Goal: Find specific fact: Find specific fact

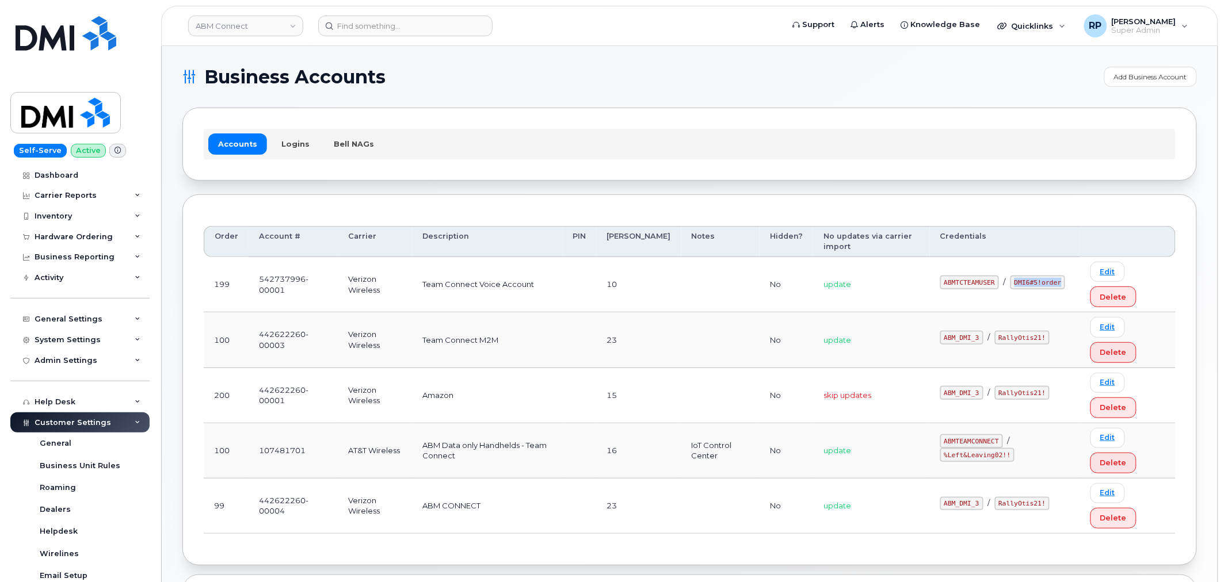
scroll to position [213, 0]
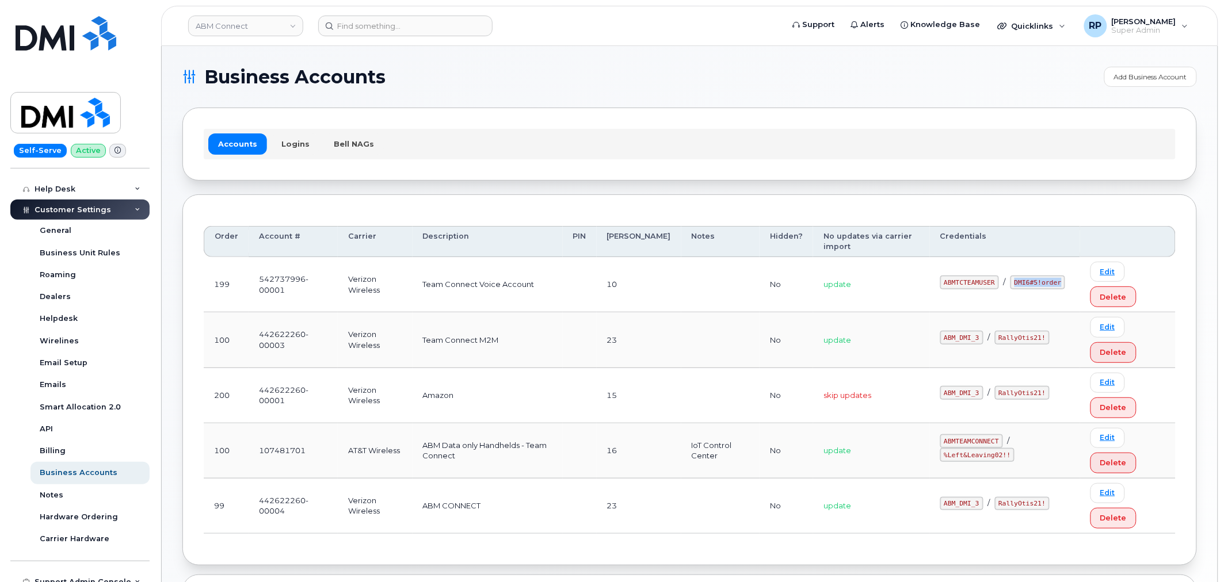
click at [174, 321] on div "Business Accounts Add Business Account Accounts Logins Bell NAGs Order Account …" at bounding box center [690, 436] width 1056 height 781
click at [175, 190] on div "Business Accounts Add Business Account Accounts Logins Bell NAGs Order Account …" at bounding box center [690, 436] width 1056 height 781
click at [245, 29] on link "ABM Connect" at bounding box center [245, 26] width 115 height 21
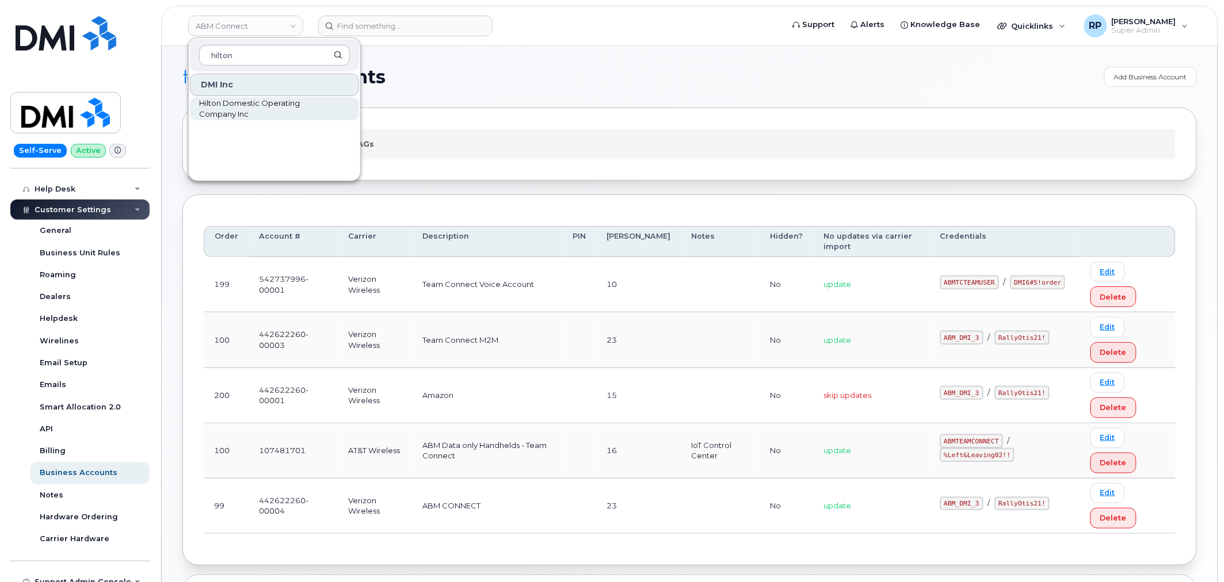
type input "hilton"
click at [251, 105] on span "Hilton Domestic Operating Company Inc" at bounding box center [265, 109] width 132 height 22
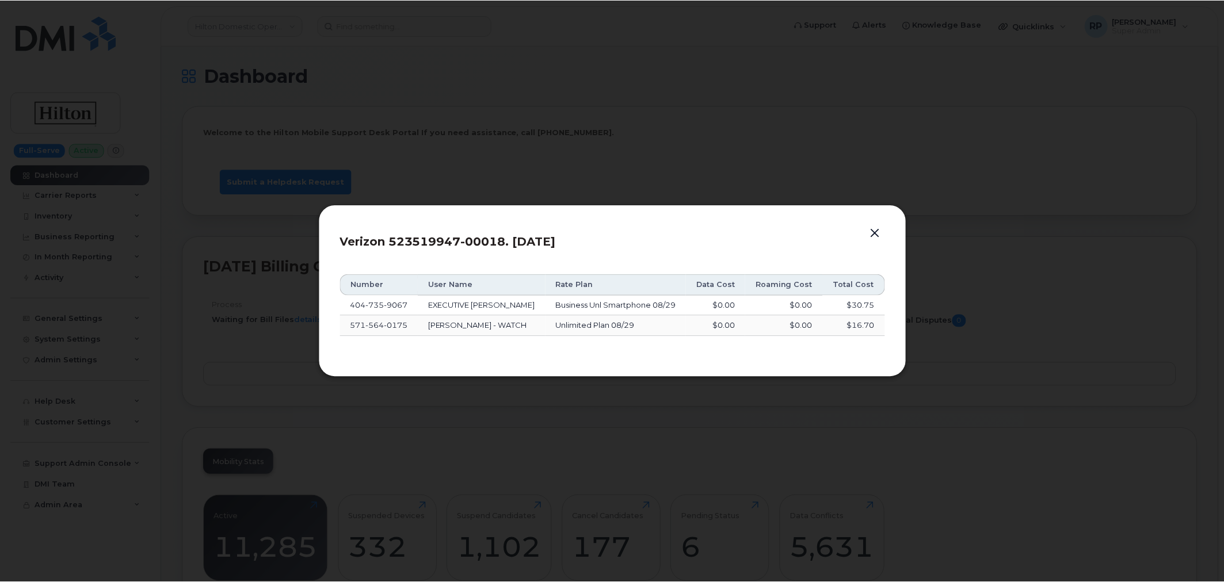
scroll to position [1671, 0]
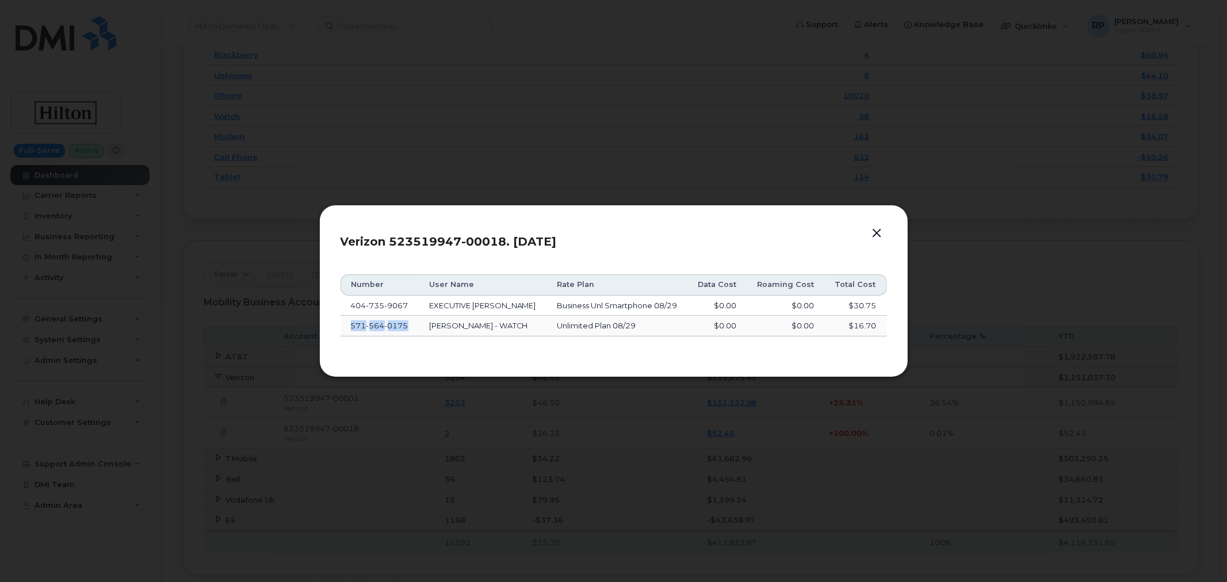
click at [872, 226] on button "button" at bounding box center [877, 234] width 17 height 16
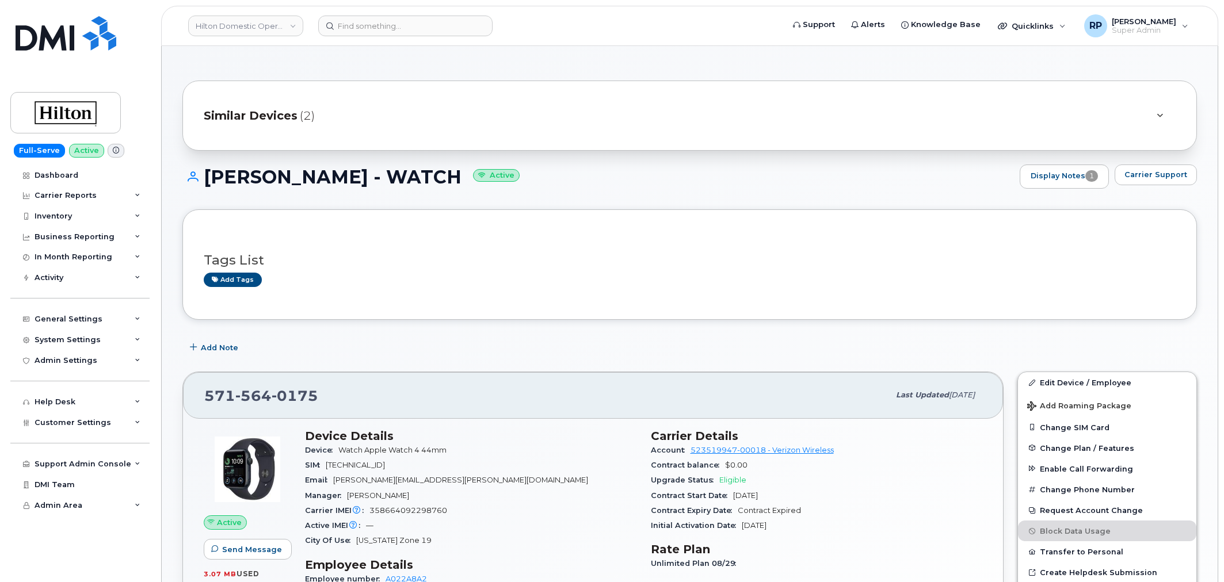
scroll to position [319, 0]
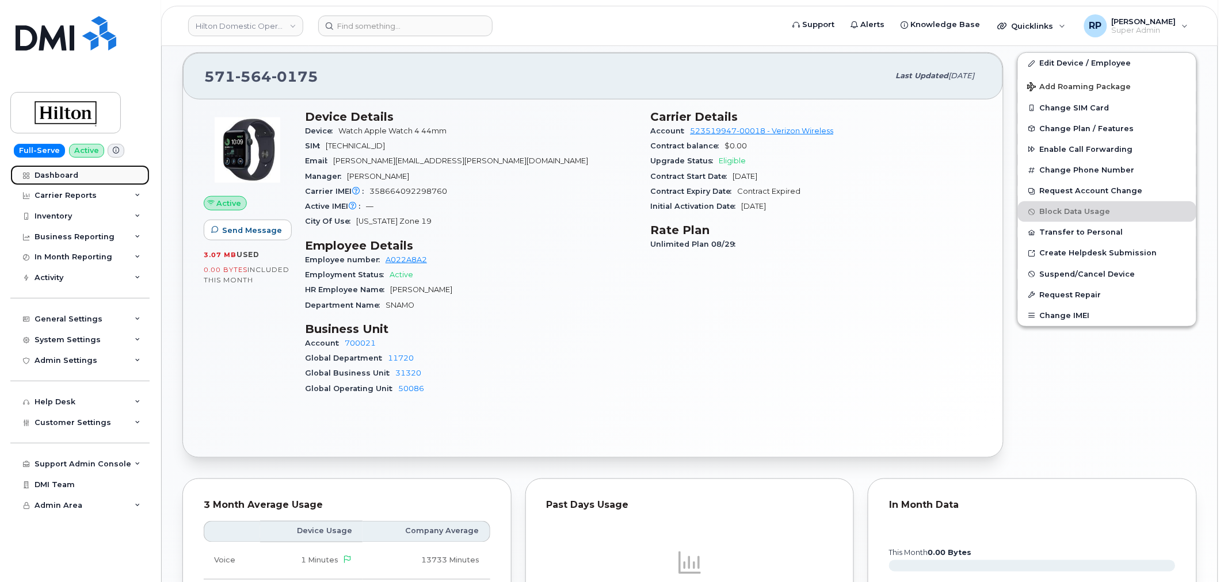
click at [70, 174] on div "Dashboard" at bounding box center [57, 175] width 44 height 9
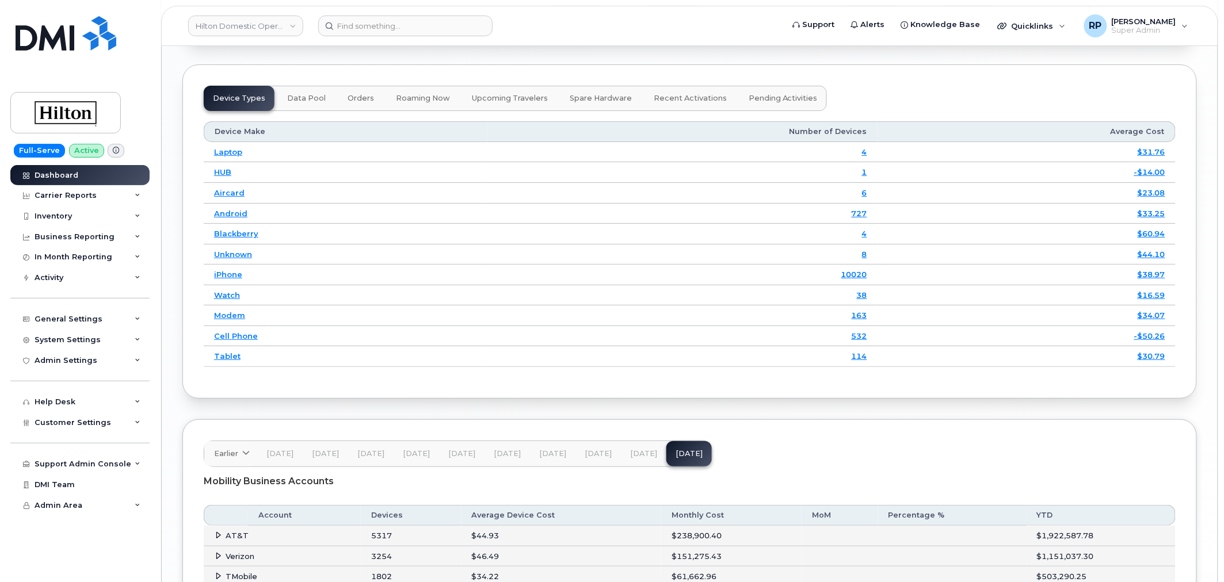
scroll to position [1682, 0]
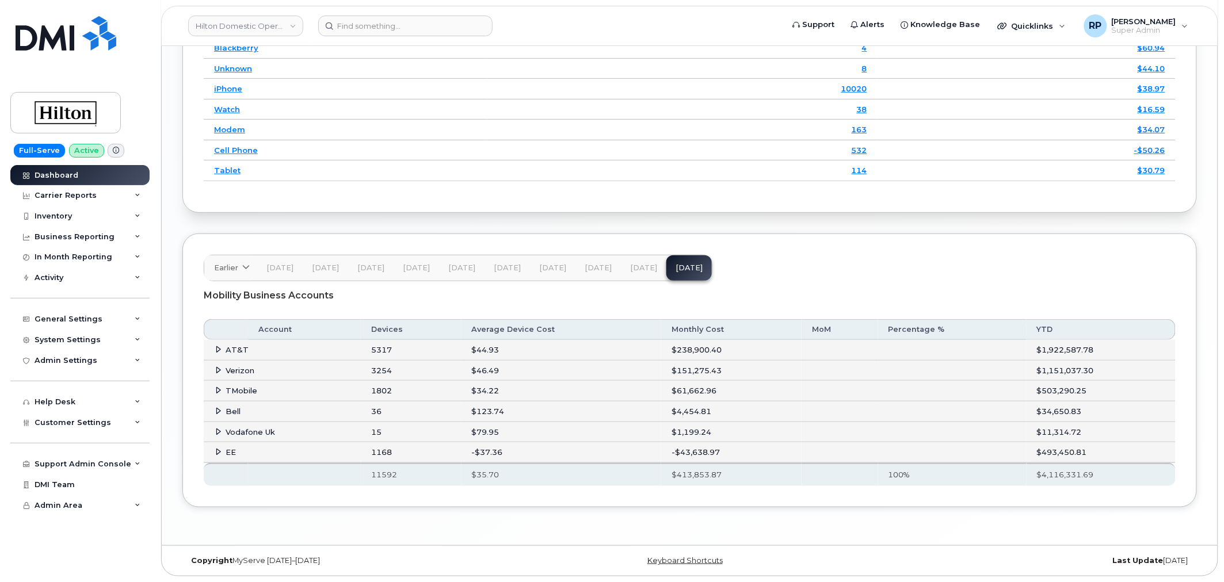
click at [214, 448] on span at bounding box center [218, 452] width 9 height 9
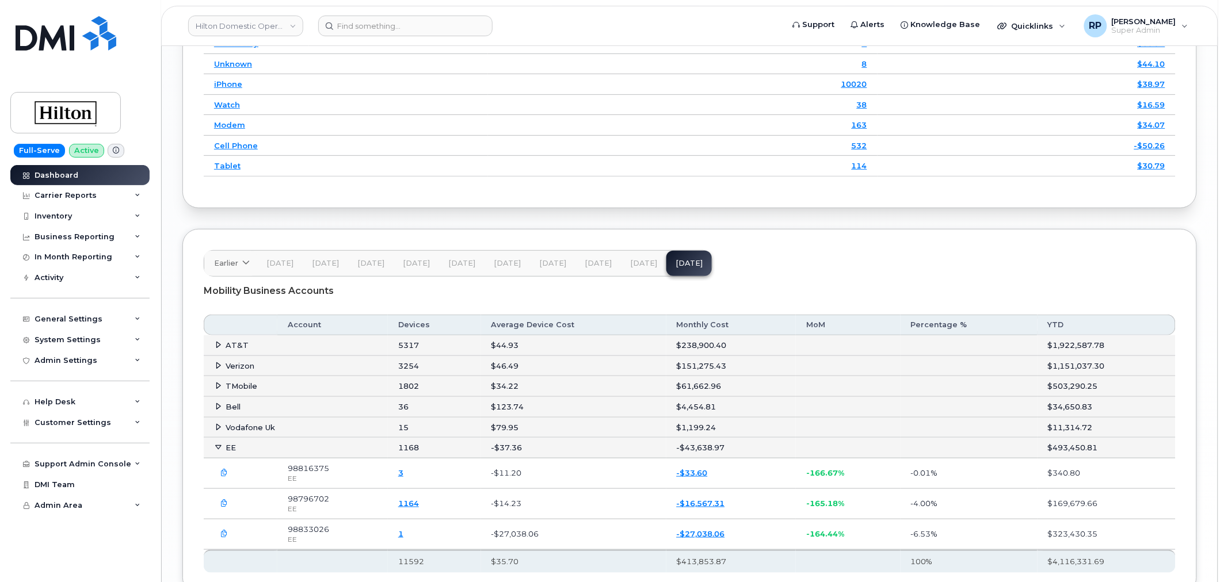
click at [631, 273] on button "[DATE]" at bounding box center [643, 263] width 45 height 25
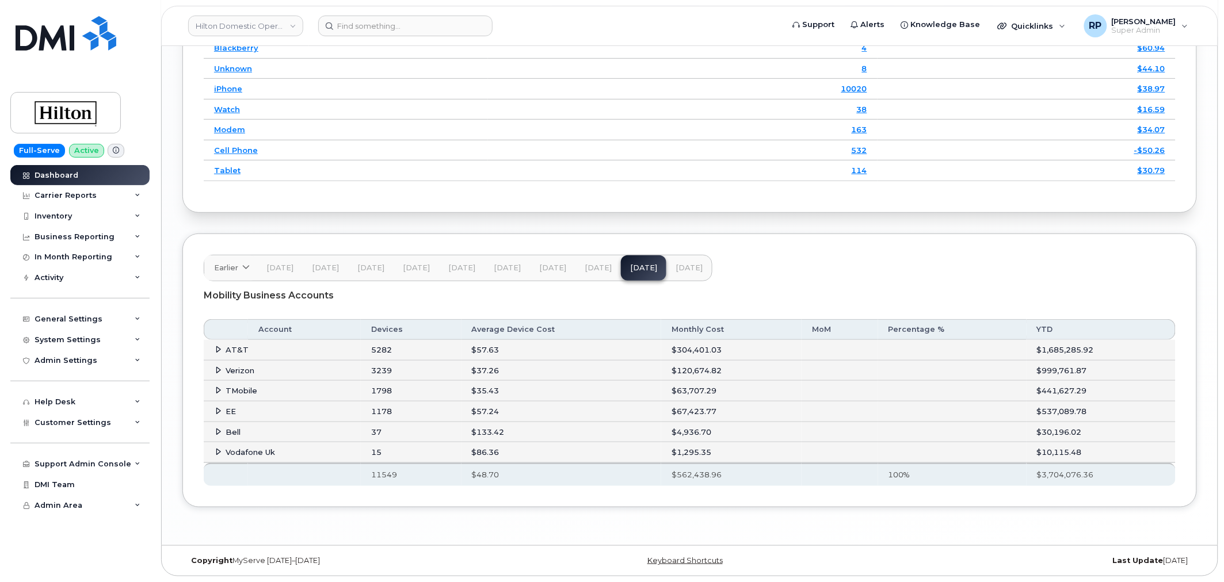
click at [220, 411] on icon at bounding box center [218, 410] width 7 height 7
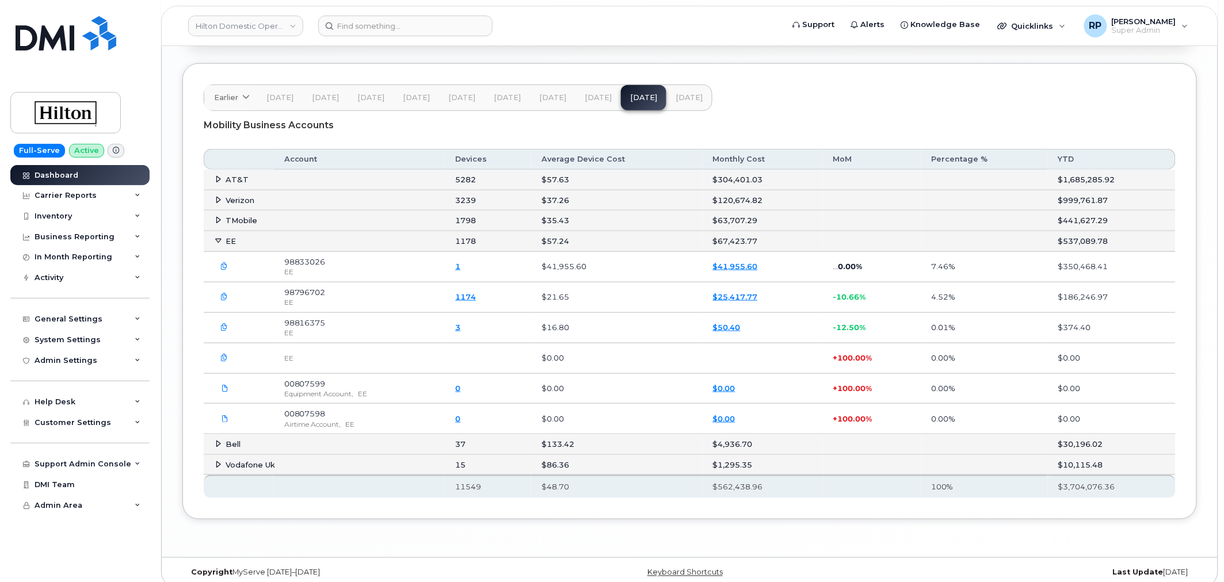
scroll to position [1865, 0]
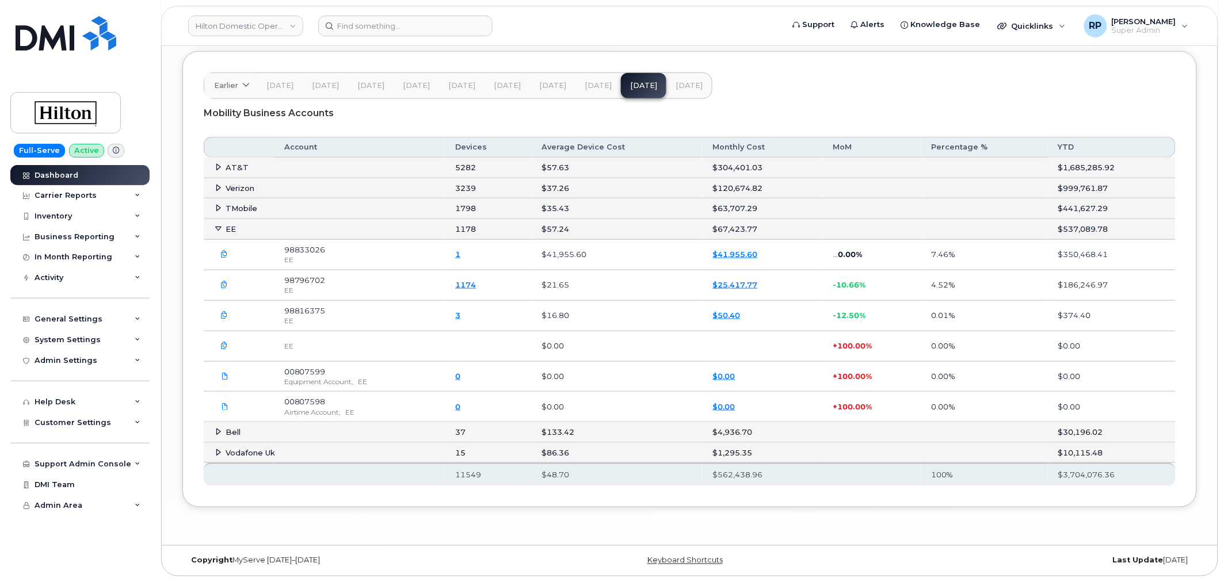
click at [585, 81] on span "[DATE]" at bounding box center [598, 85] width 27 height 9
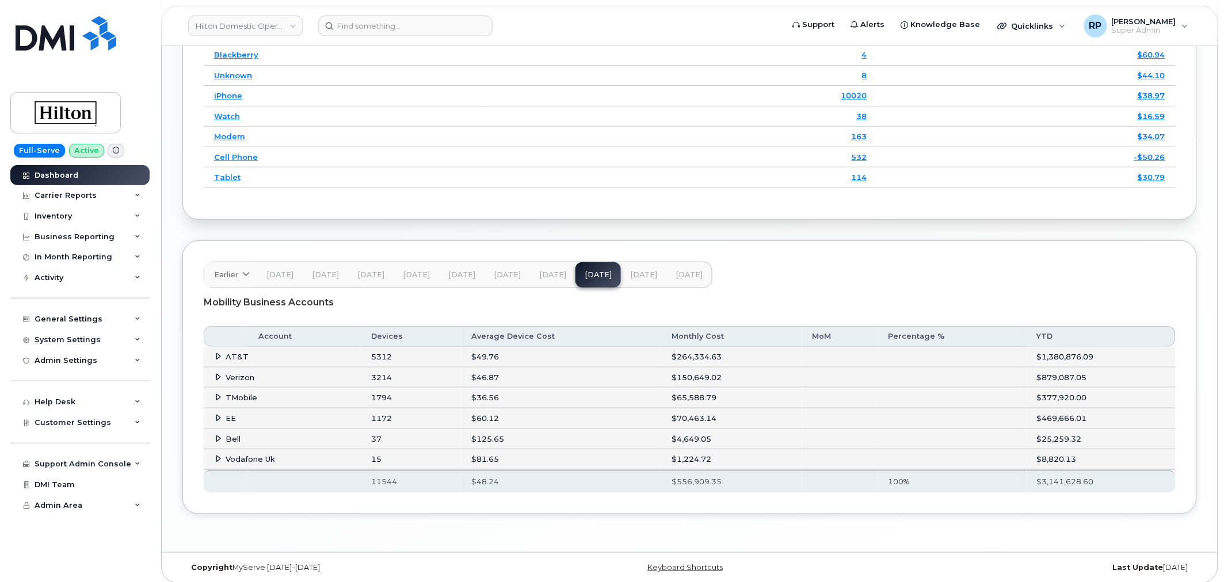
scroll to position [1682, 0]
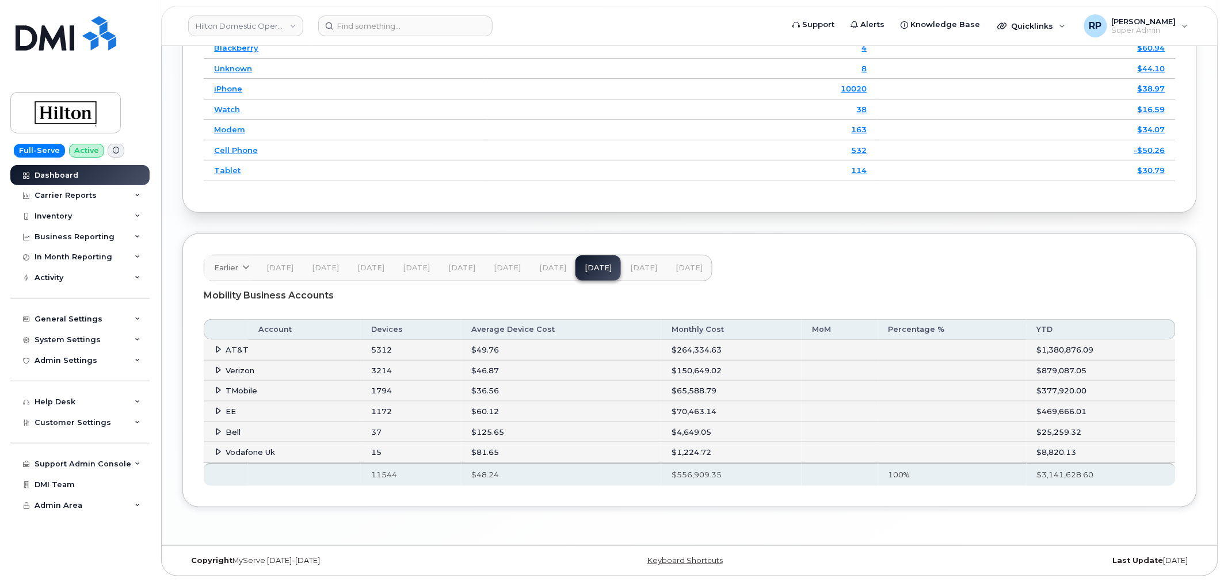
click at [216, 413] on icon at bounding box center [218, 410] width 7 height 7
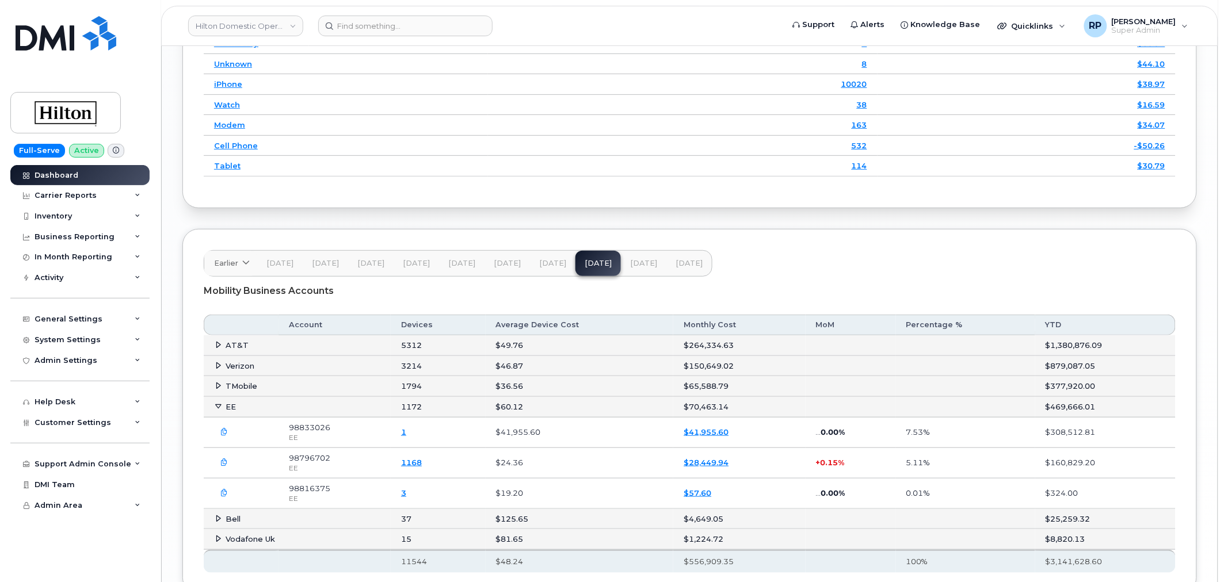
click at [645, 275] on button "[DATE]" at bounding box center [643, 263] width 45 height 25
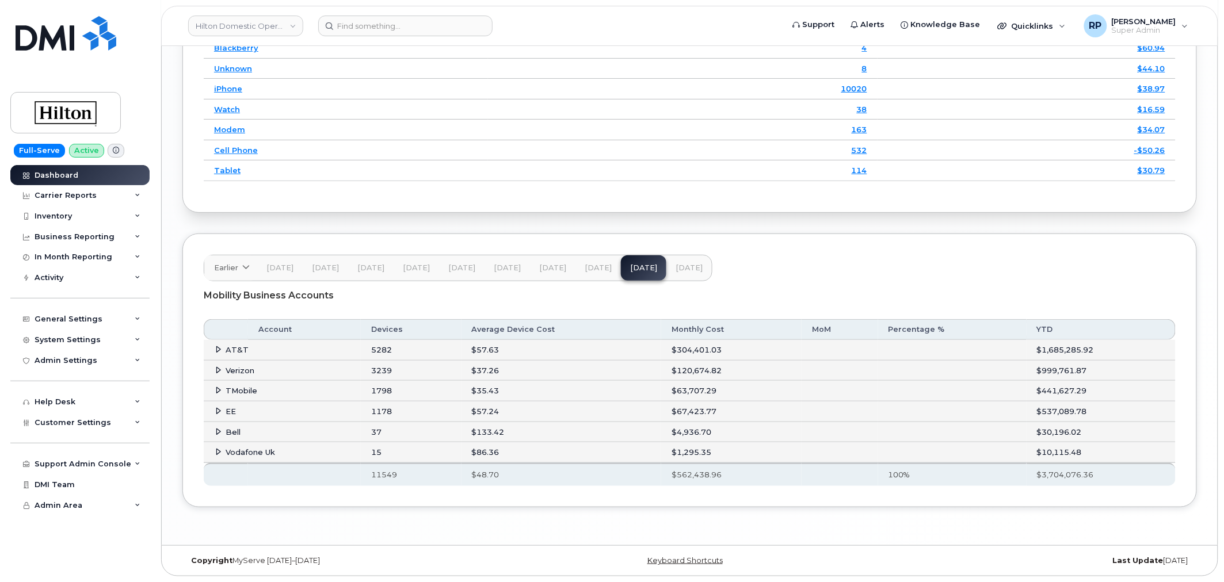
click at [215, 407] on icon at bounding box center [218, 410] width 7 height 7
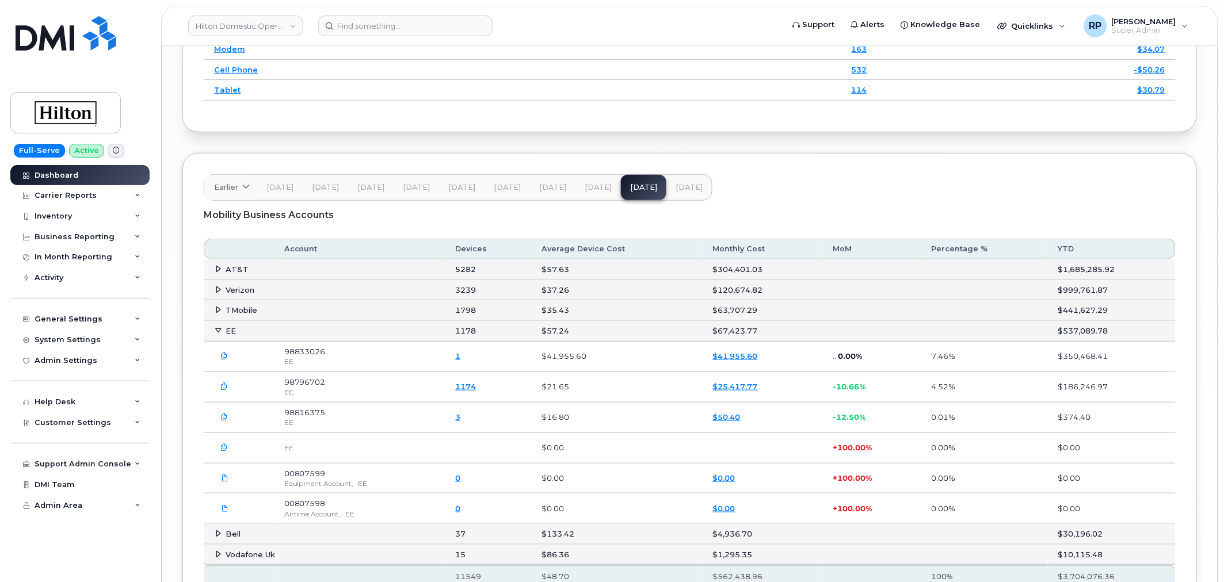
scroll to position [1789, 0]
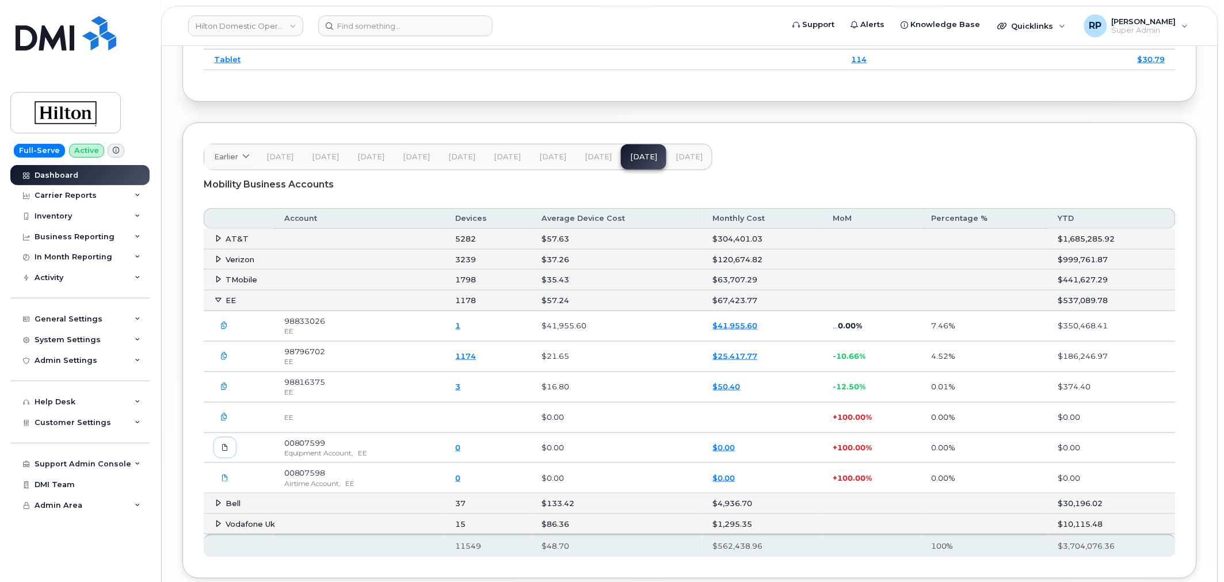
click at [225, 451] on icon at bounding box center [225, 447] width 7 height 7
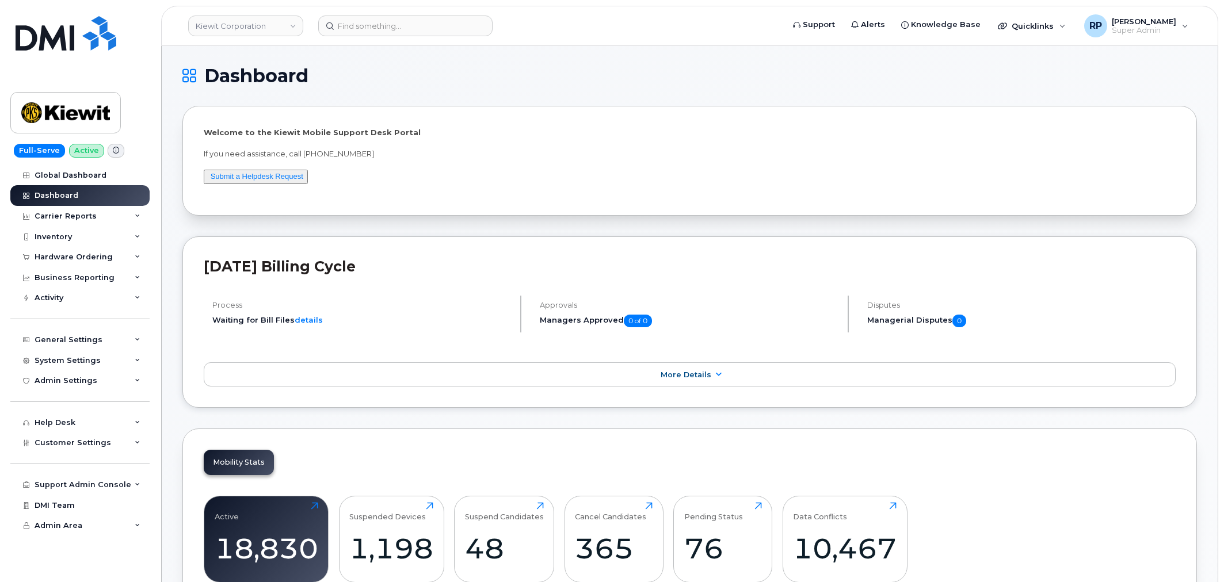
scroll to position [1676, 0]
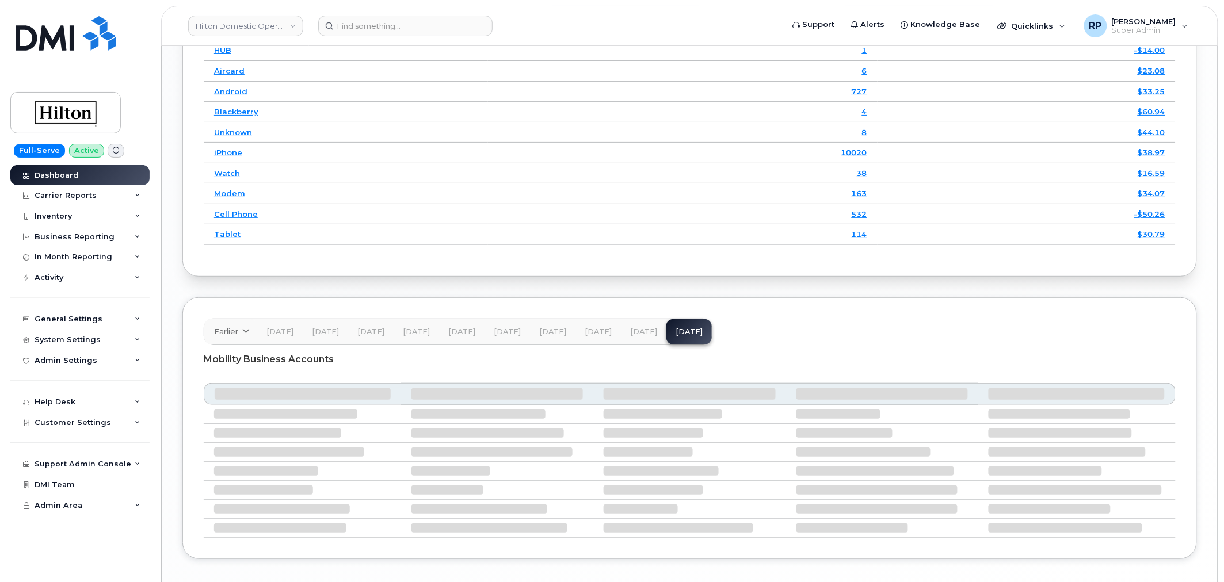
scroll to position [1671, 0]
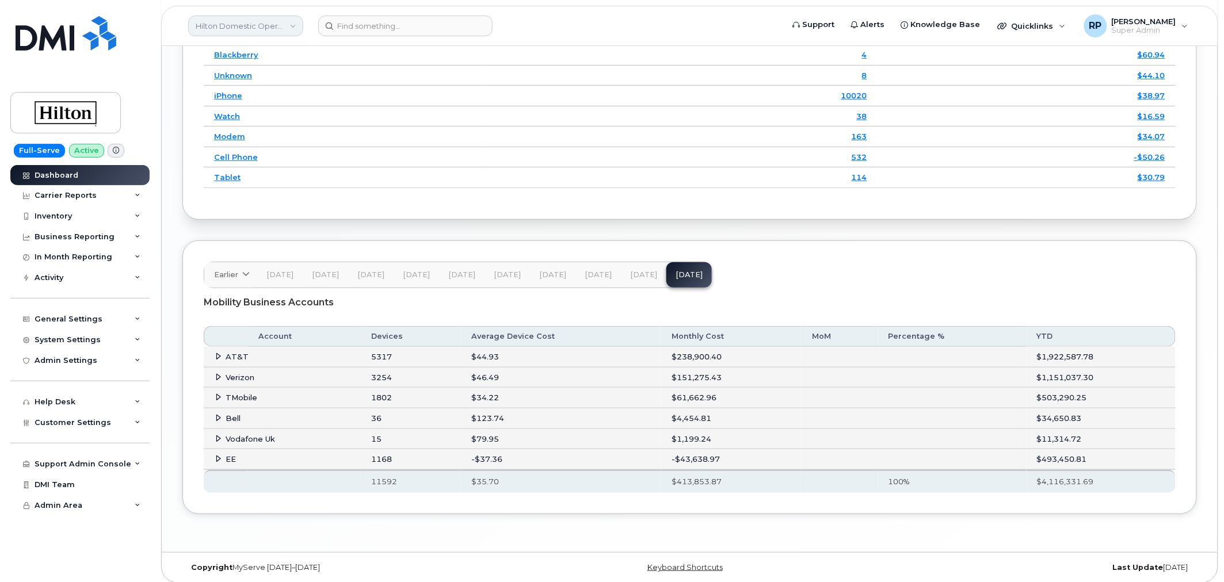
click at [253, 25] on link "Hilton Domestic Operating Company Inc" at bounding box center [245, 26] width 115 height 21
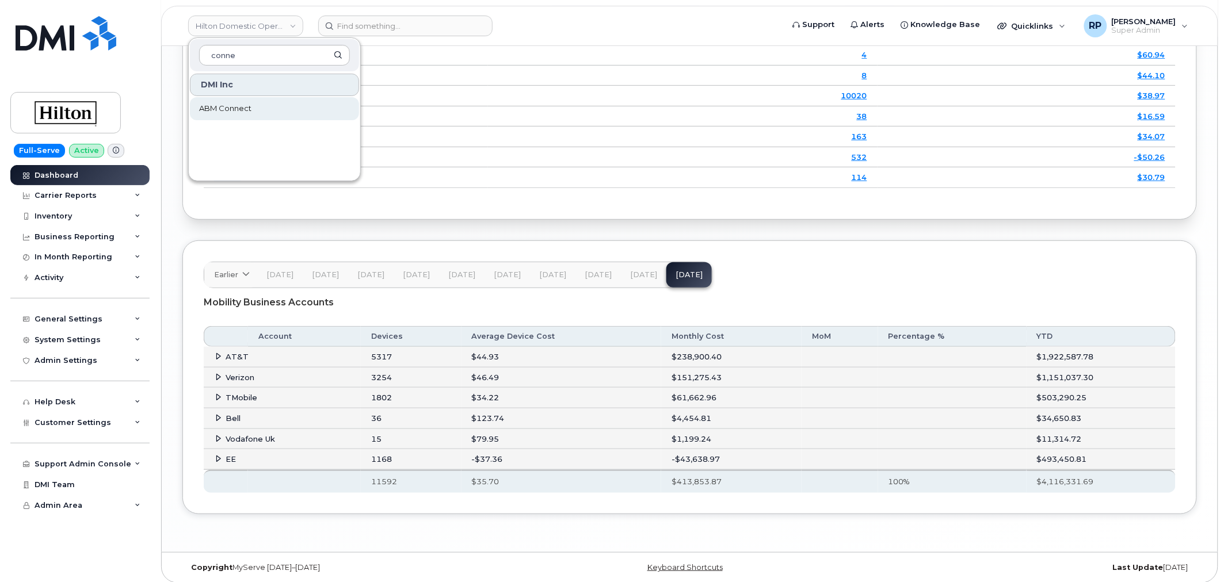
type input "conne"
click at [247, 106] on span "ABM Connect" at bounding box center [225, 109] width 52 height 12
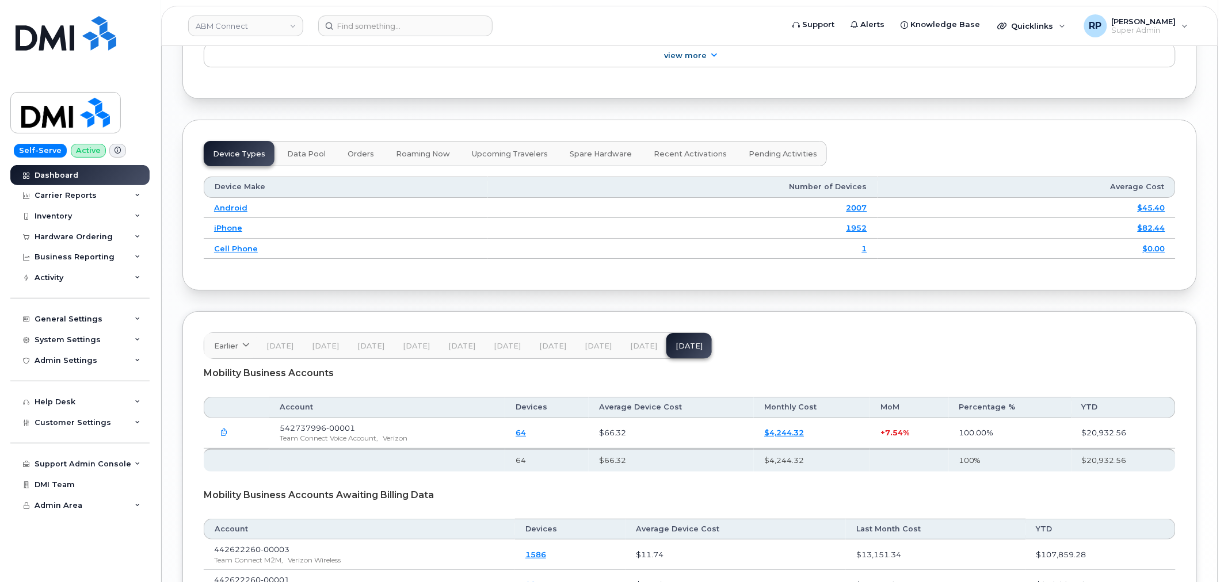
scroll to position [1517, 0]
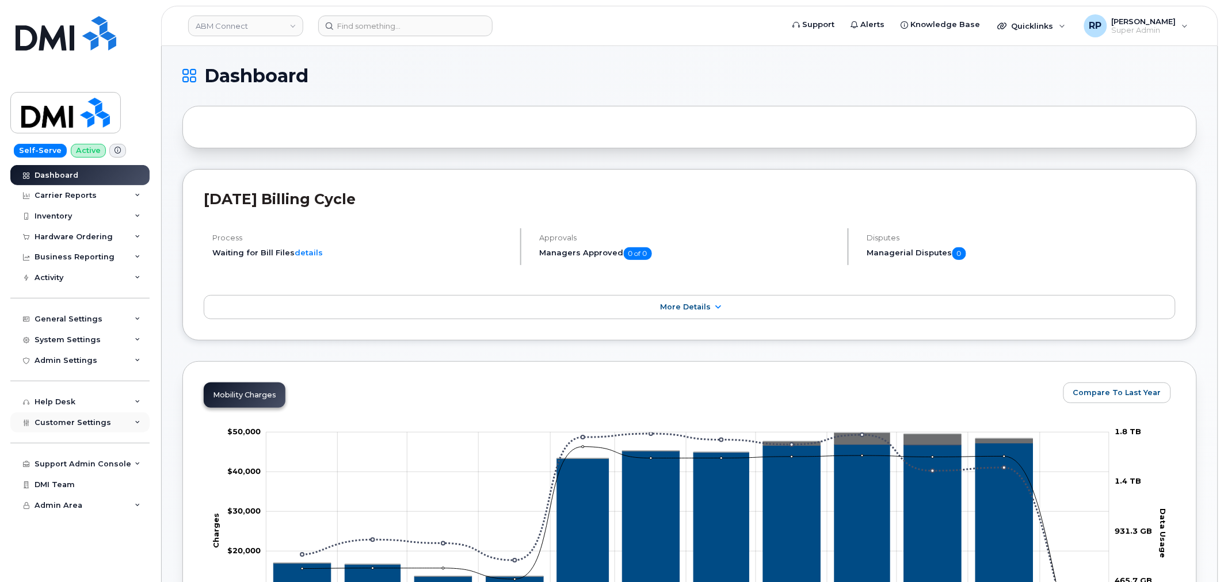
click at [92, 428] on div "Customer Settings" at bounding box center [79, 423] width 139 height 21
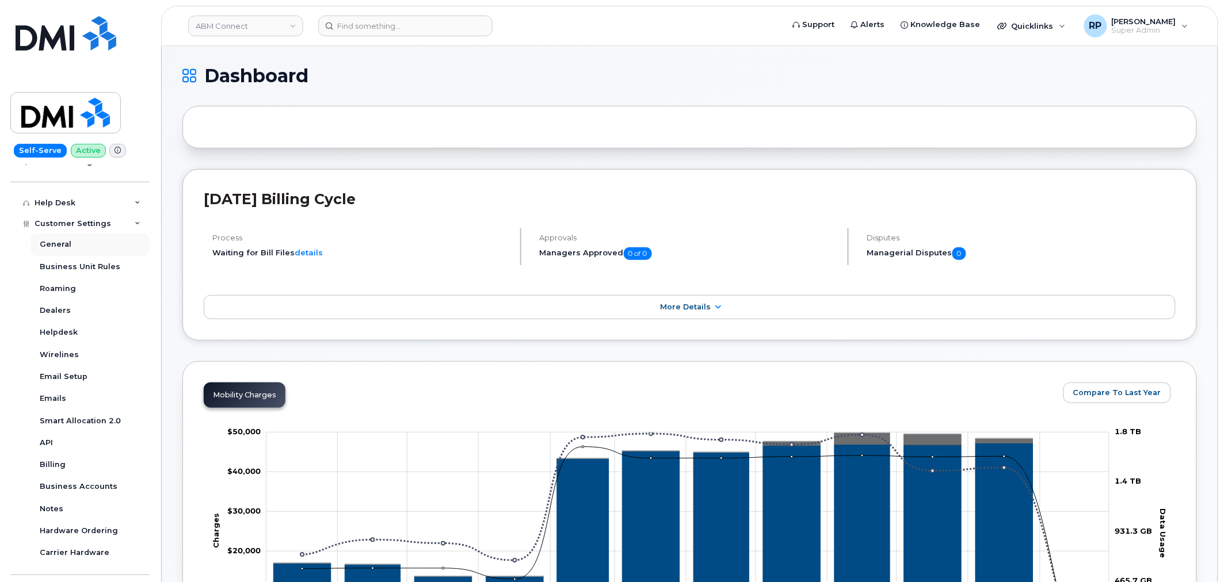
scroll to position [262, 0]
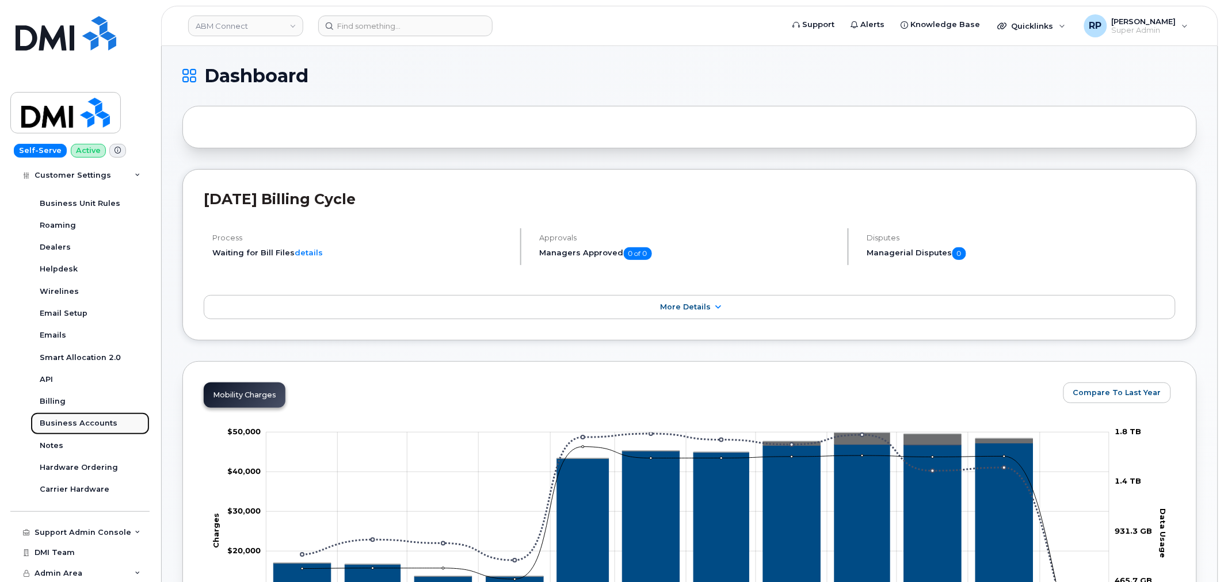
click at [60, 417] on link "Business Accounts" at bounding box center [89, 424] width 119 height 22
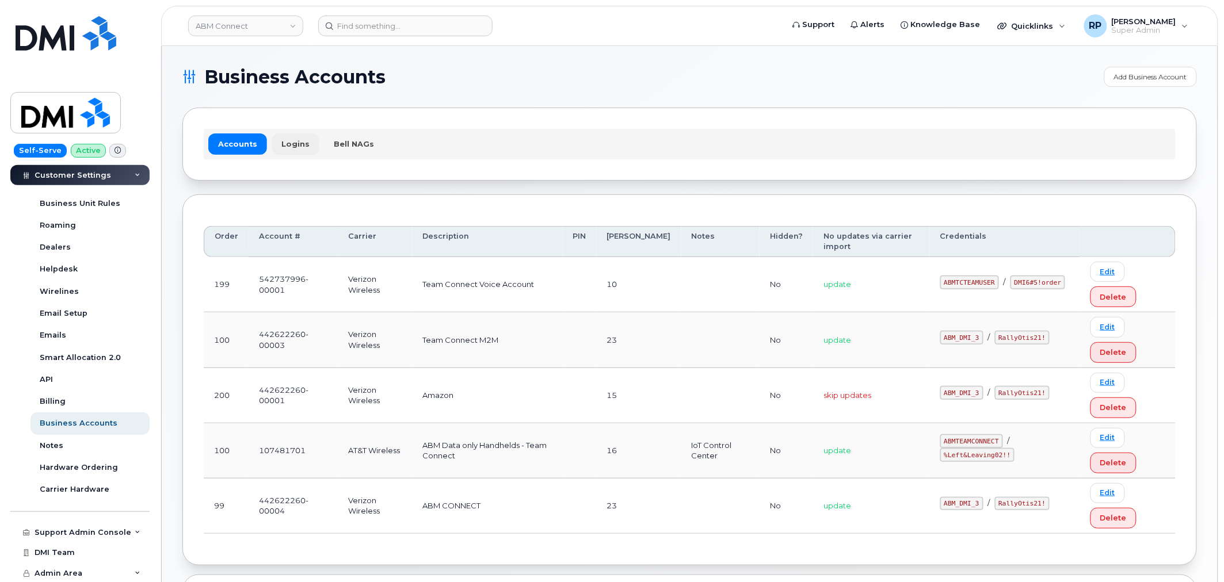
click at [297, 148] on link "Logins" at bounding box center [296, 144] width 48 height 21
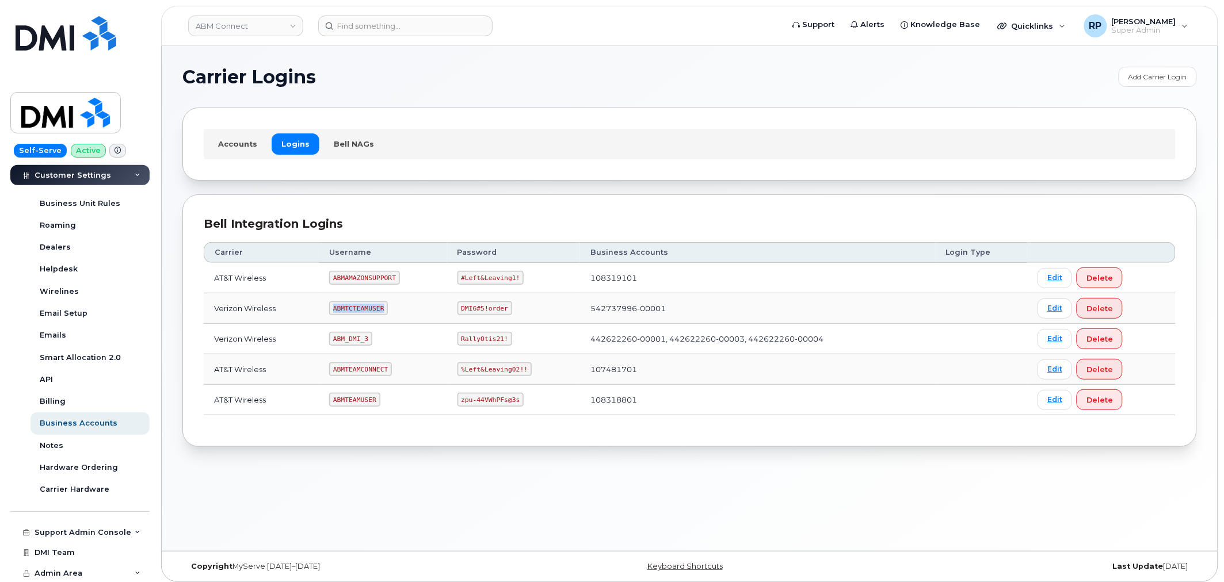
drag, startPoint x: 330, startPoint y: 312, endPoint x: 383, endPoint y: 308, distance: 53.1
click at [383, 308] on td "ABMTCTEAMUSER" at bounding box center [383, 308] width 128 height 30
drag, startPoint x: 455, startPoint y: 310, endPoint x: 511, endPoint y: 308, distance: 56.4
click at [511, 308] on td "DMI6#5!order" at bounding box center [514, 308] width 134 height 30
copy code "DMI6#5!order"
